Goal: Check status: Check status

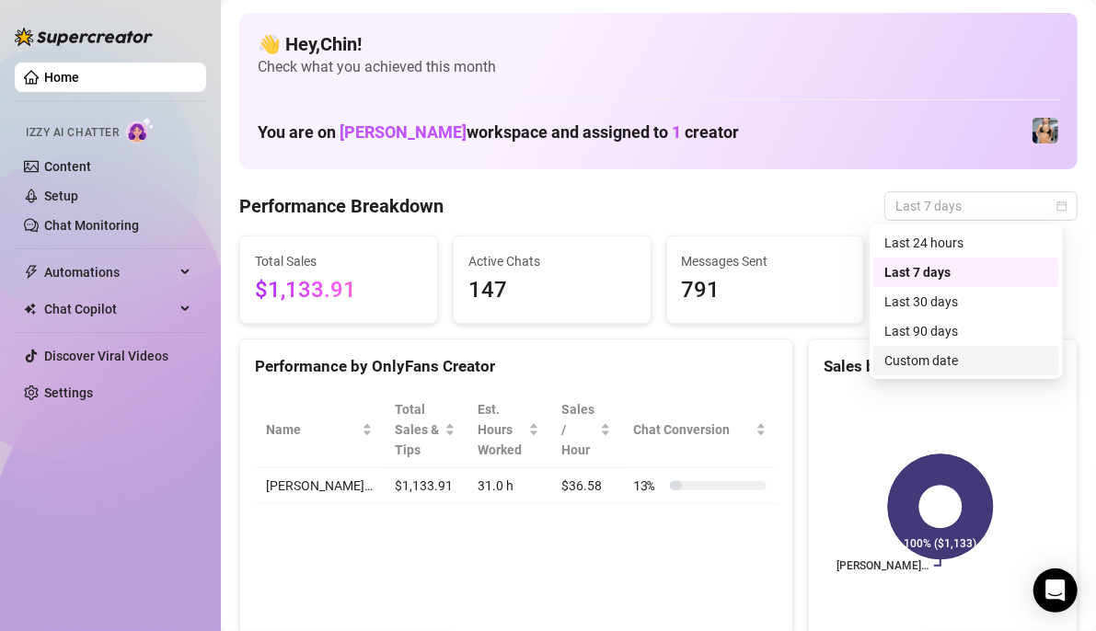
click at [932, 359] on div "Custom date" at bounding box center [966, 360] width 164 height 20
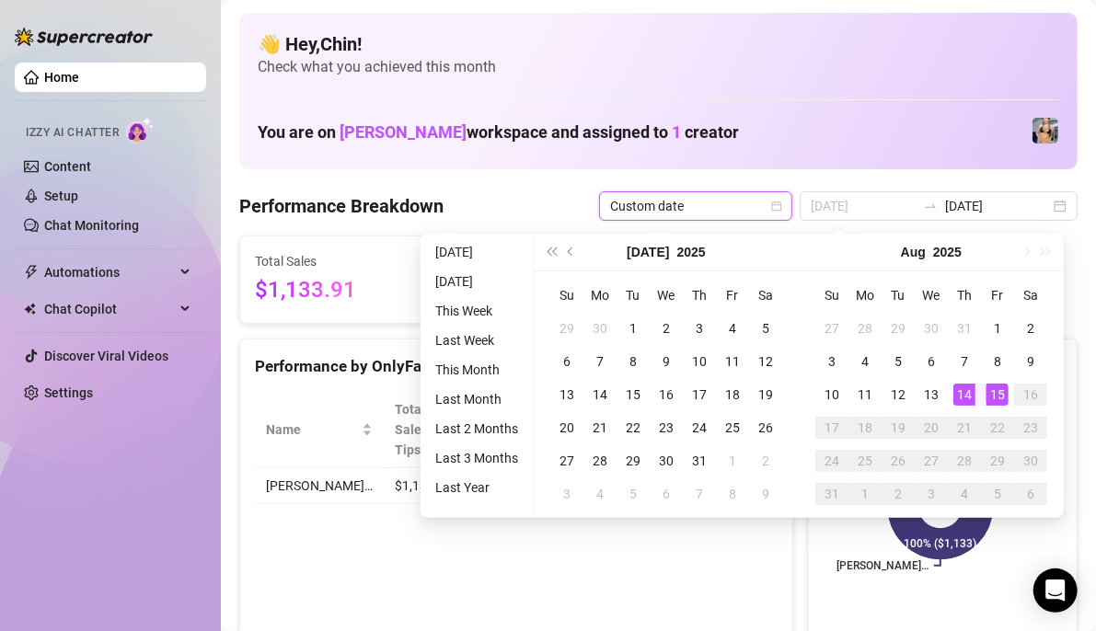
type input "[DATE]"
click at [967, 390] on div "14" at bounding box center [964, 395] width 22 height 22
click at [994, 388] on div "15" at bounding box center [997, 395] width 22 height 22
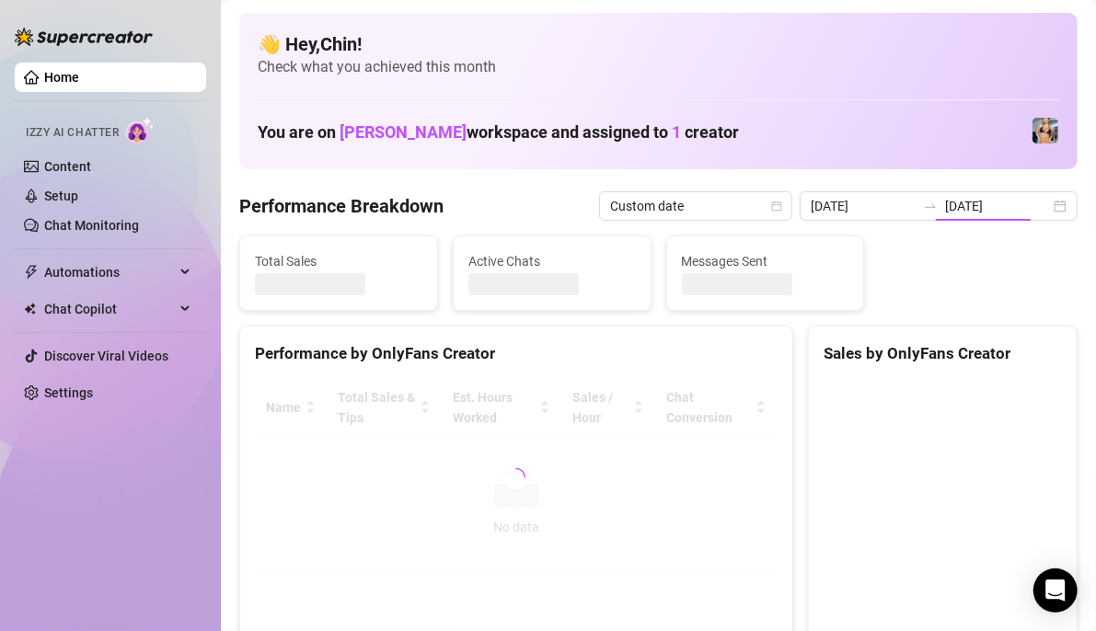
type input "[DATE]"
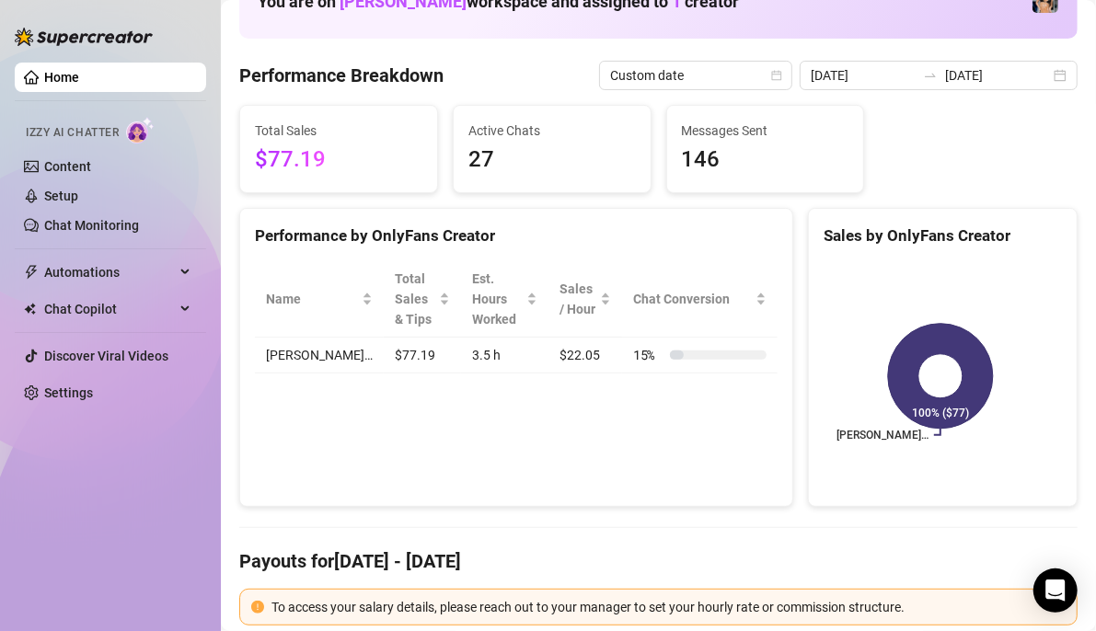
scroll to position [92, 0]
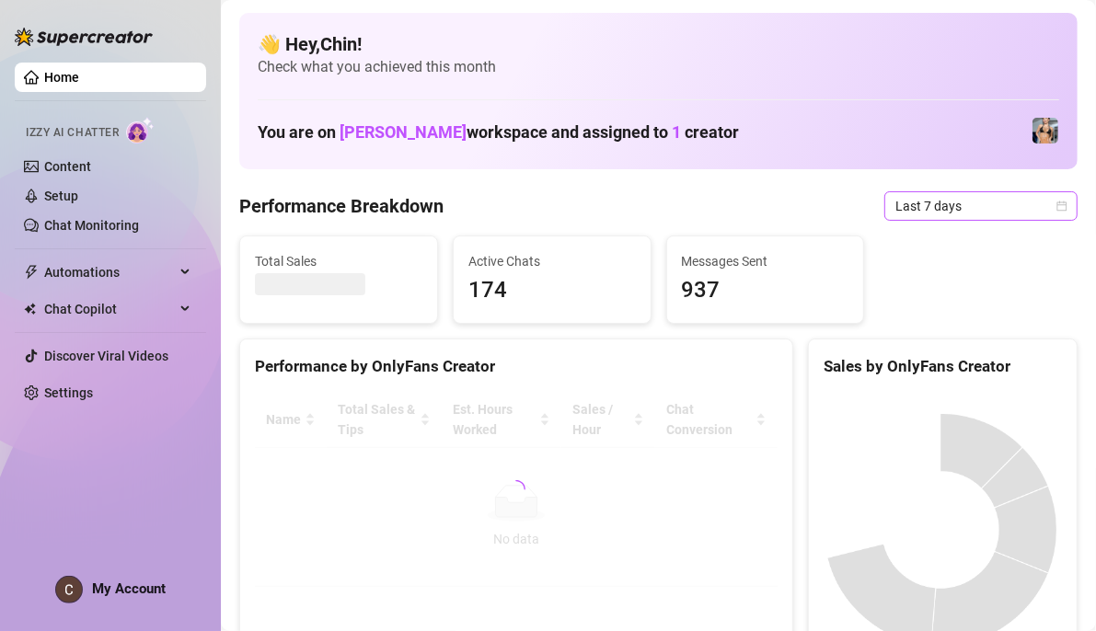
click at [1052, 206] on div "Last 7 days" at bounding box center [980, 205] width 193 height 29
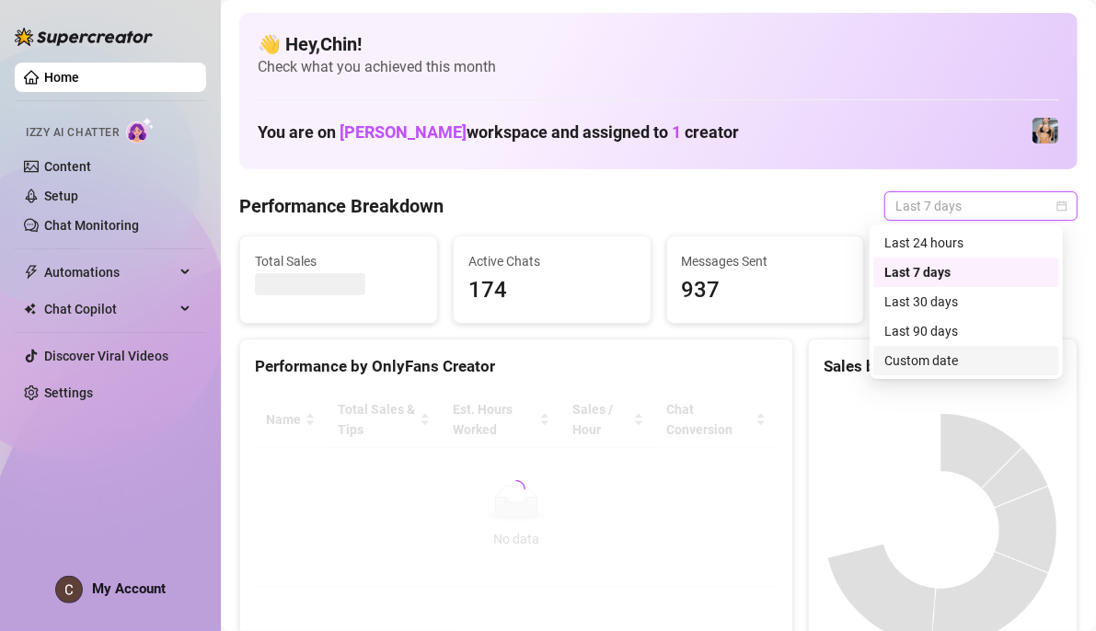
click at [968, 357] on div "Custom date" at bounding box center [966, 360] width 164 height 20
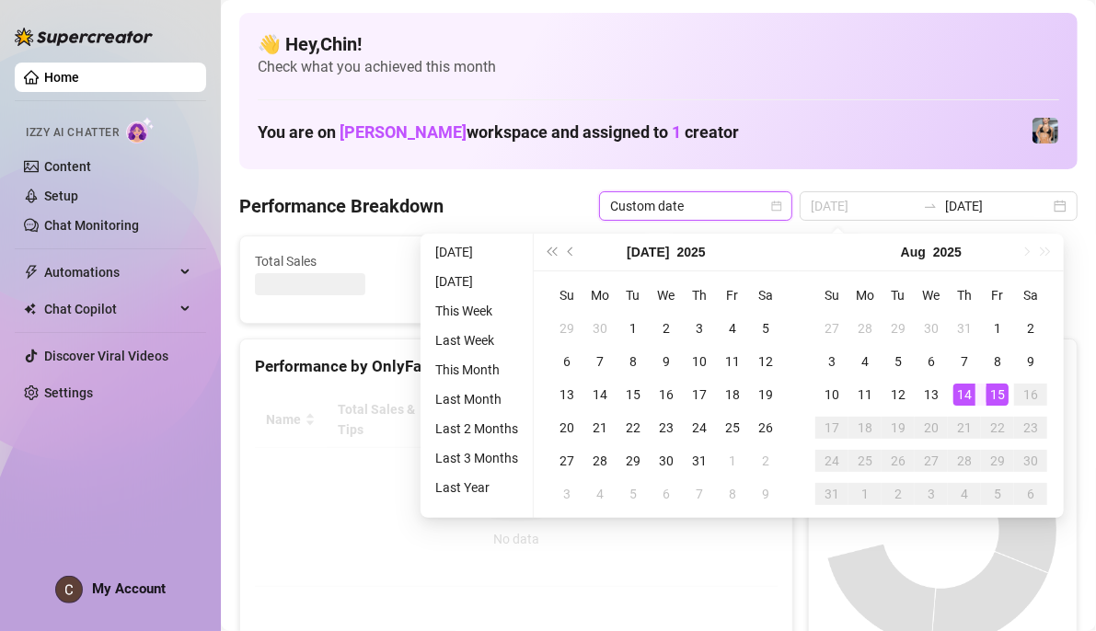
type input "[DATE]"
drag, startPoint x: 958, startPoint y: 390, endPoint x: 983, endPoint y: 391, distance: 25.8
click at [958, 391] on div "14" at bounding box center [964, 395] width 22 height 22
click at [987, 391] on div "15" at bounding box center [997, 395] width 22 height 22
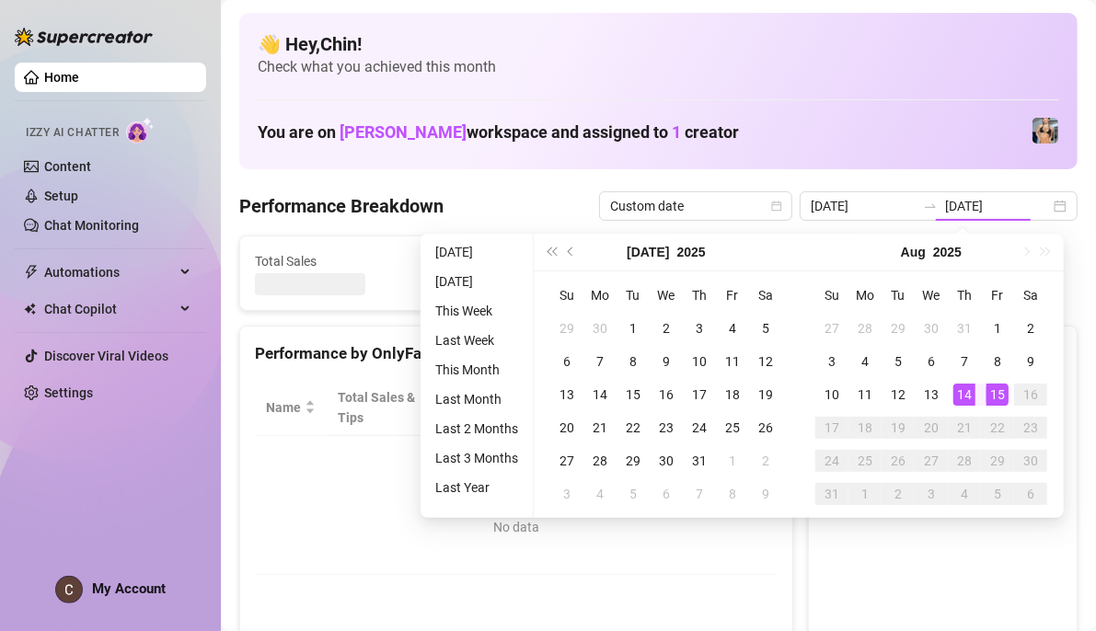
type input "[DATE]"
